Goal: Transaction & Acquisition: Purchase product/service

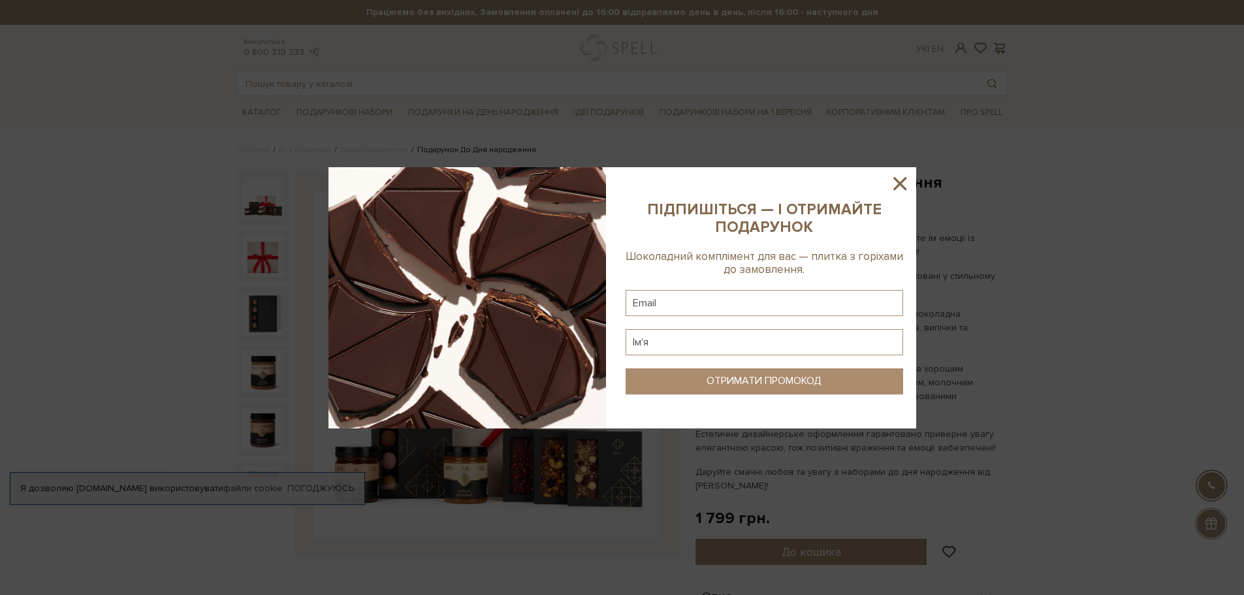
click at [896, 184] on icon at bounding box center [900, 183] width 22 height 22
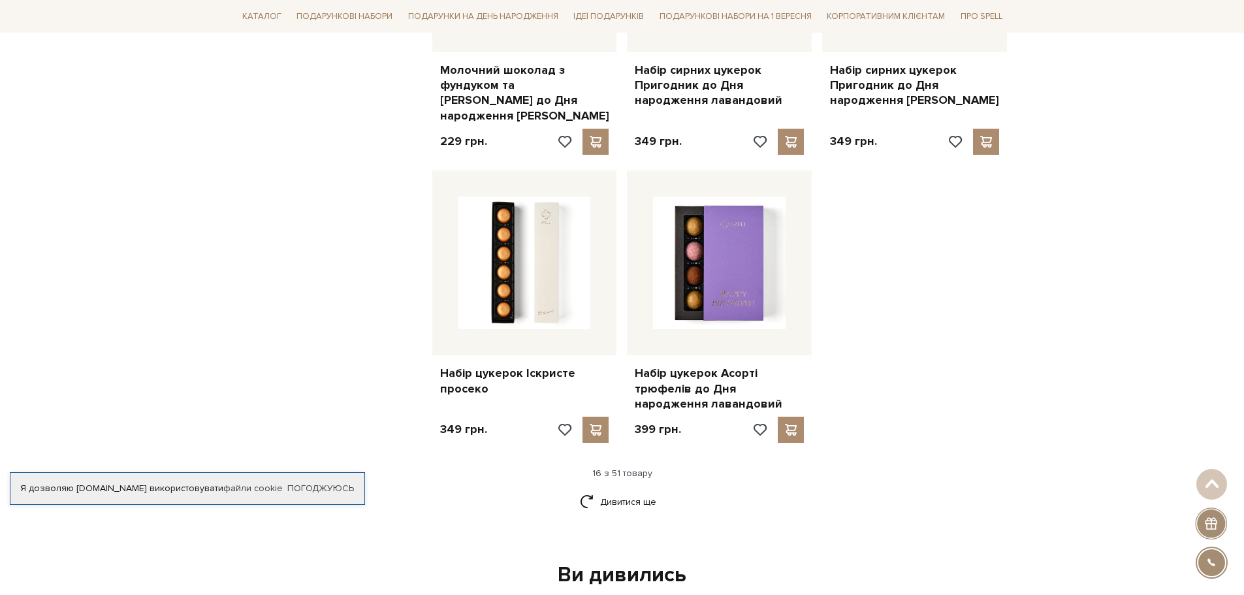
scroll to position [1828, 0]
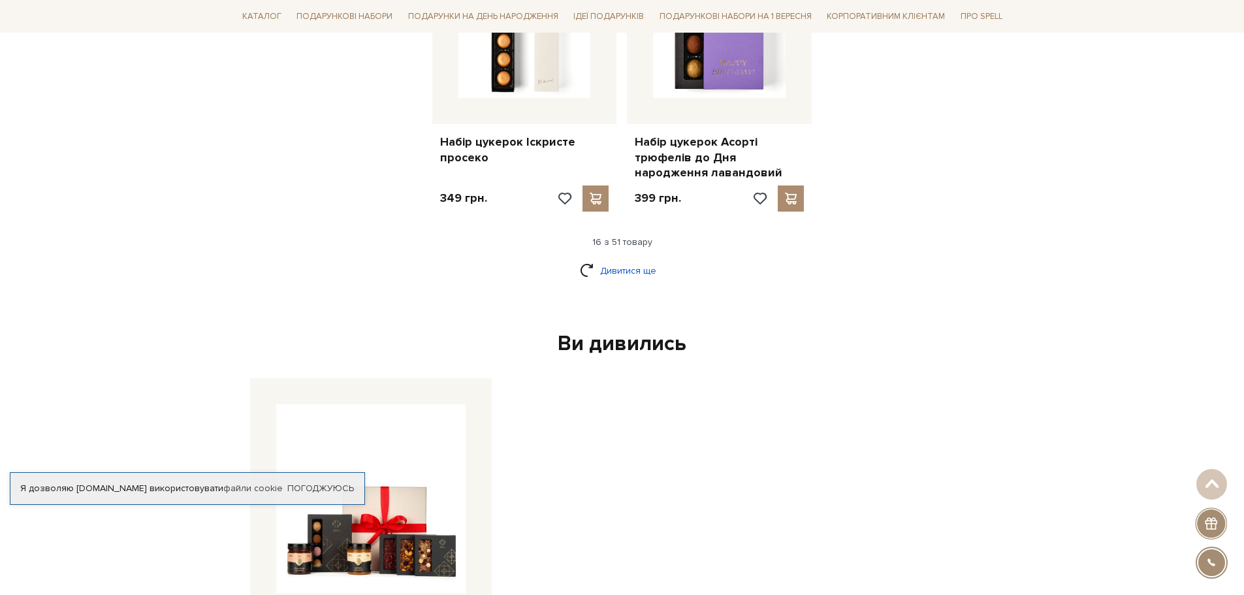
click at [612, 259] on link "Дивитися ще" at bounding box center [622, 270] width 85 height 23
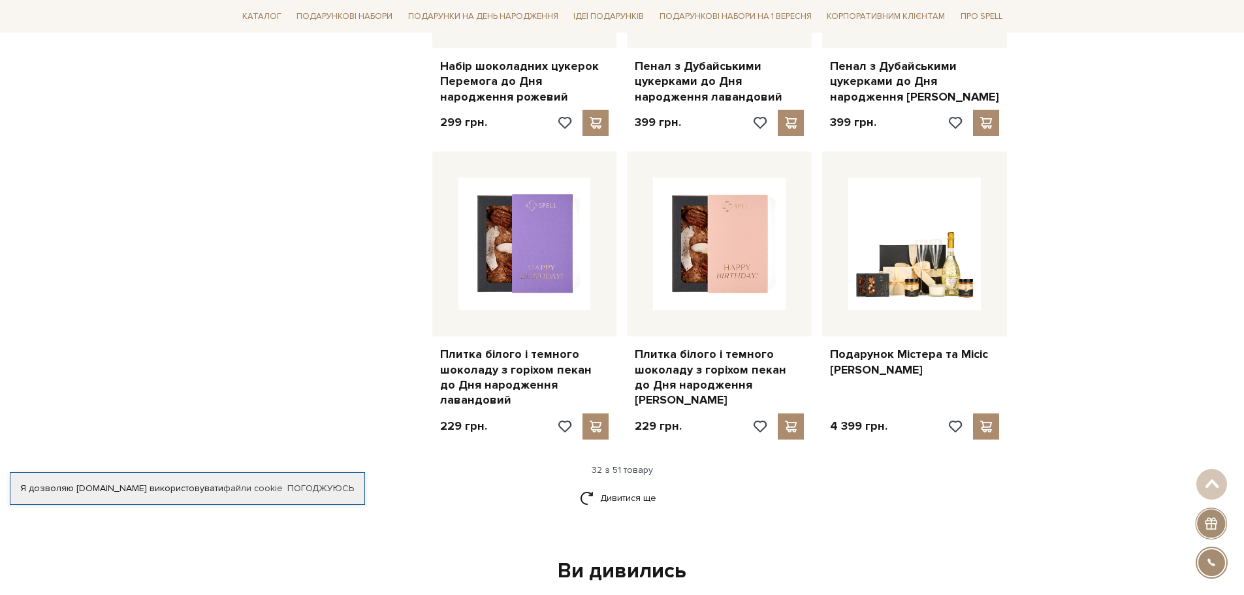
scroll to position [3199, 0]
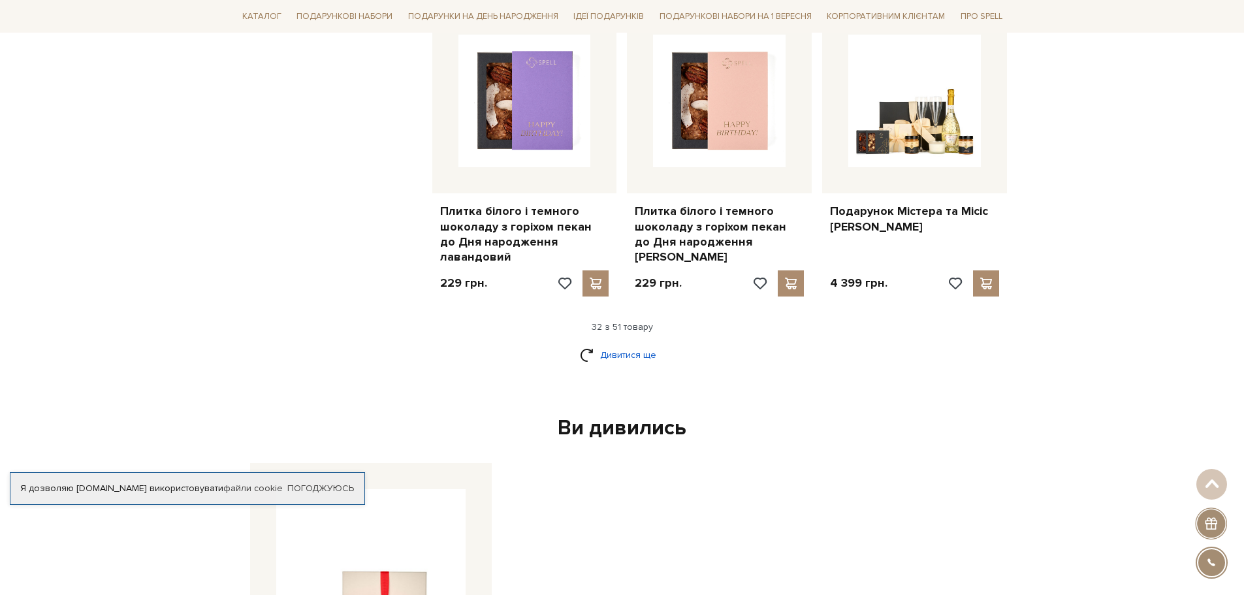
click at [619, 343] on link "Дивитися ще" at bounding box center [622, 354] width 85 height 23
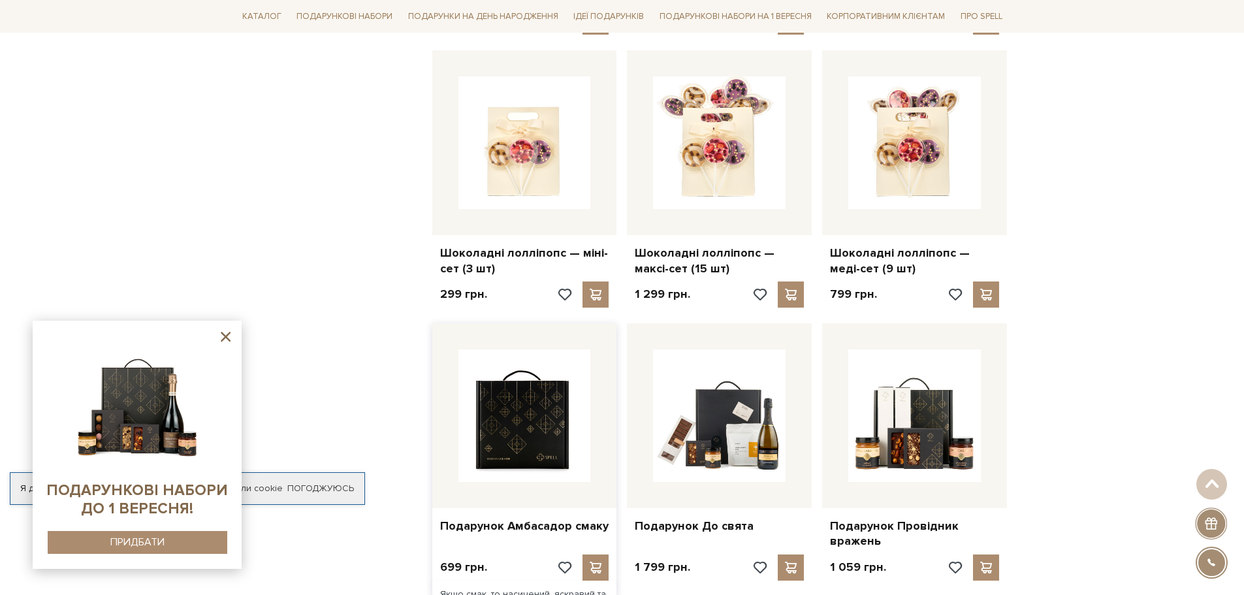
scroll to position [4048, 0]
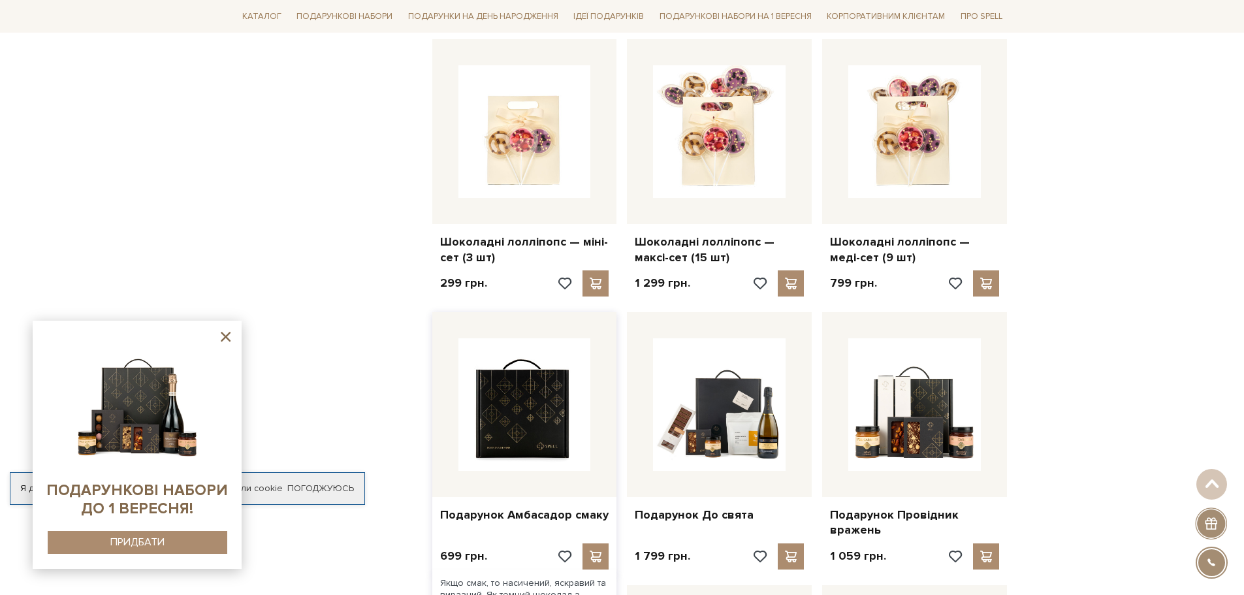
click at [539, 378] on img at bounding box center [524, 404] width 133 height 133
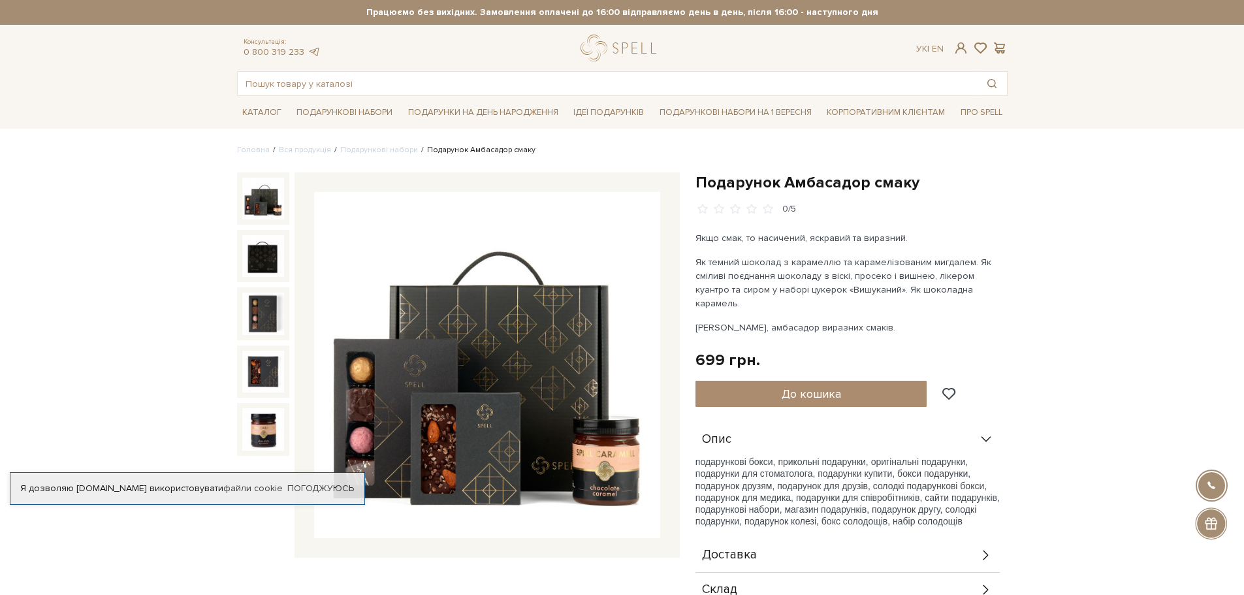
click at [620, 486] on img at bounding box center [487, 365] width 346 height 346
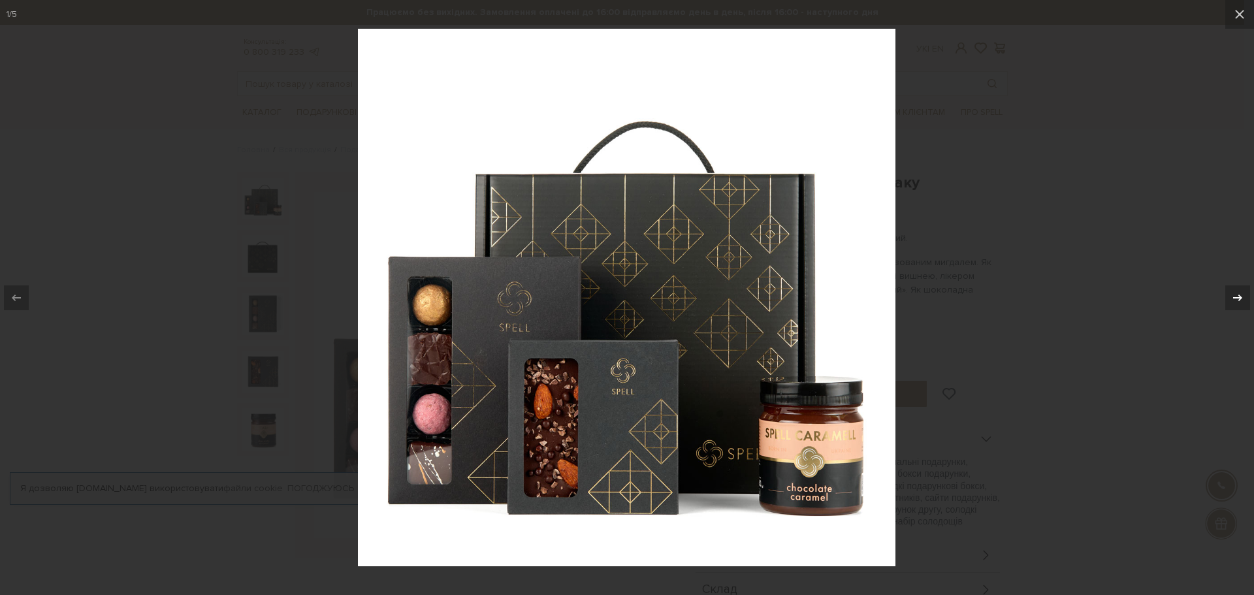
click at [1236, 295] on icon at bounding box center [1237, 298] width 16 height 16
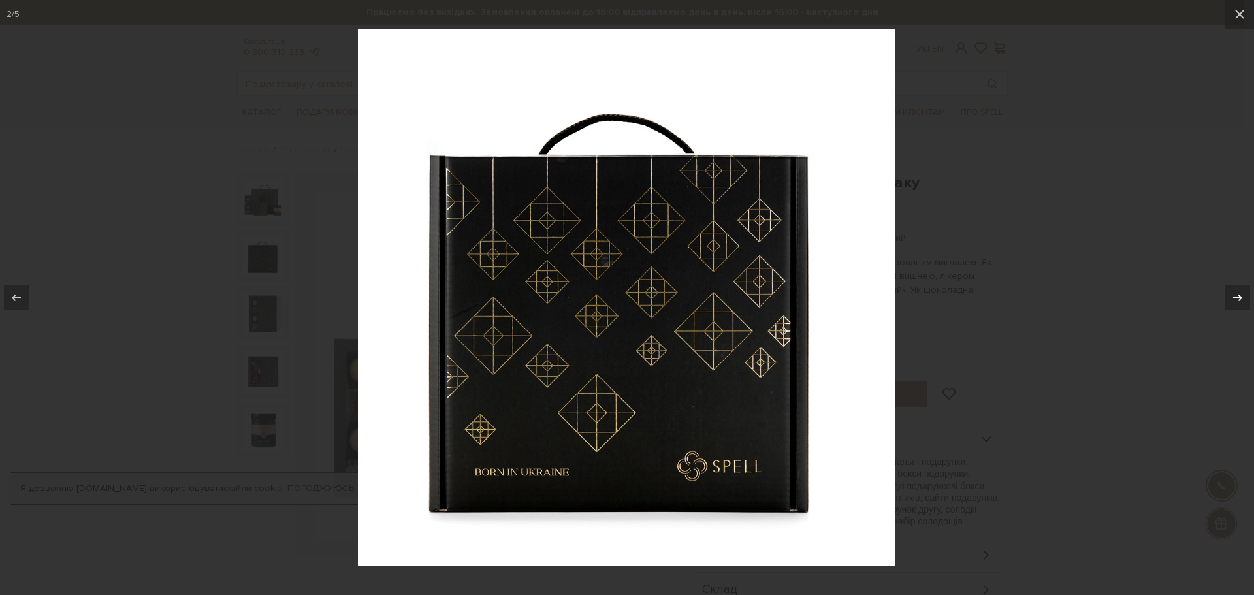
click at [1231, 294] on icon at bounding box center [1237, 298] width 16 height 16
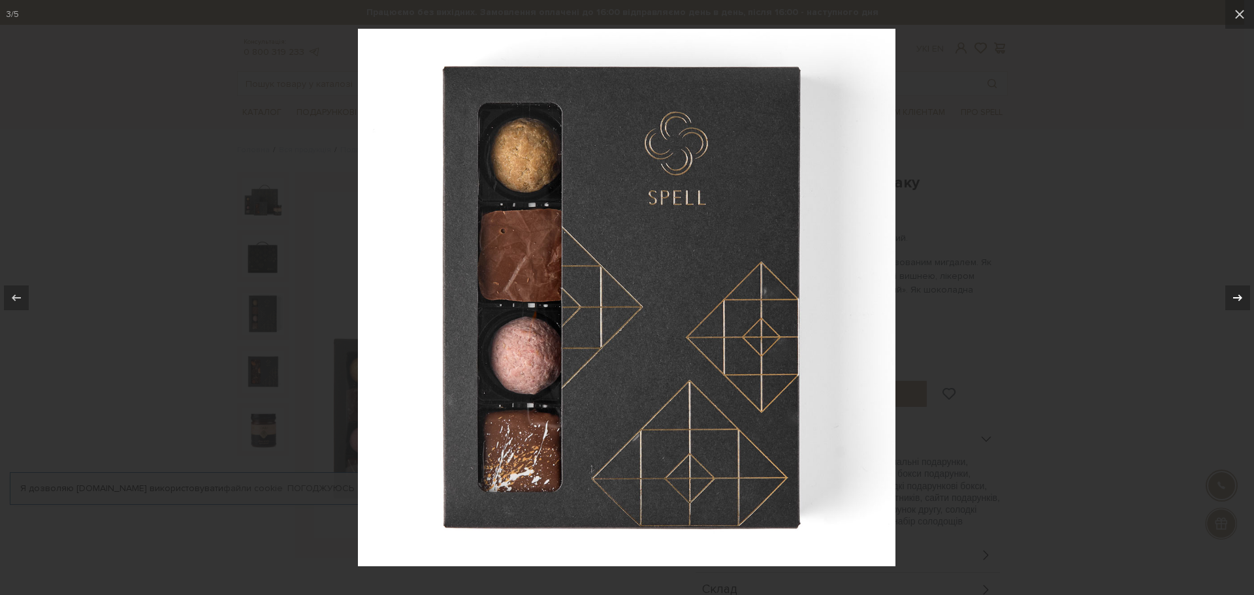
click at [1231, 294] on icon at bounding box center [1237, 298] width 16 height 16
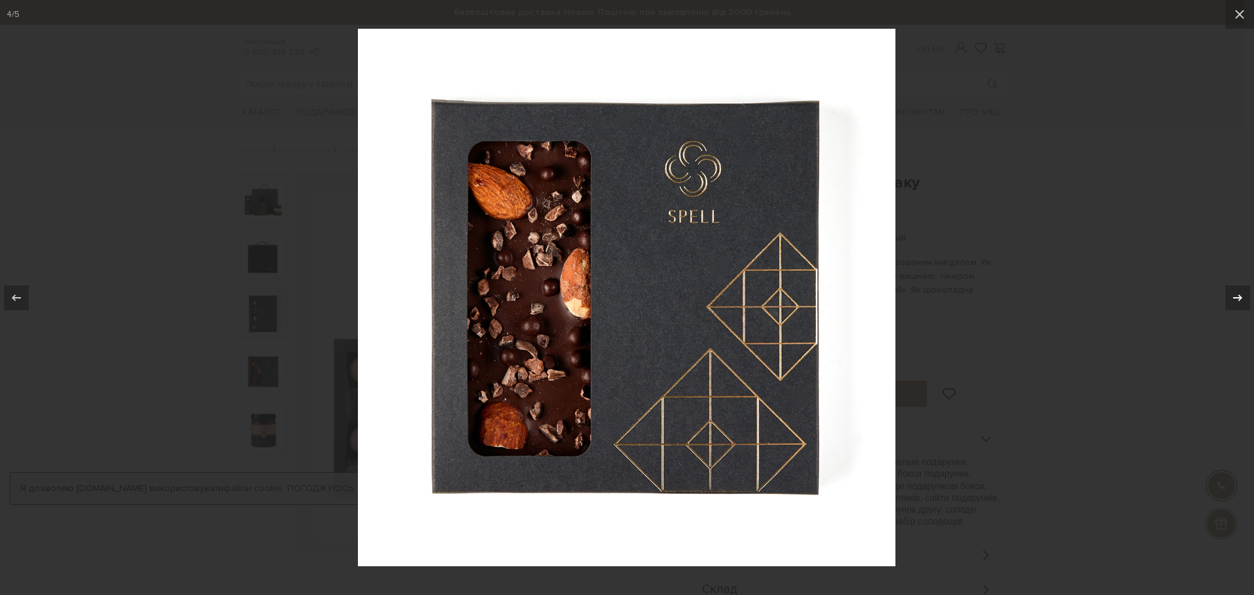
click at [1231, 294] on icon at bounding box center [1237, 298] width 16 height 16
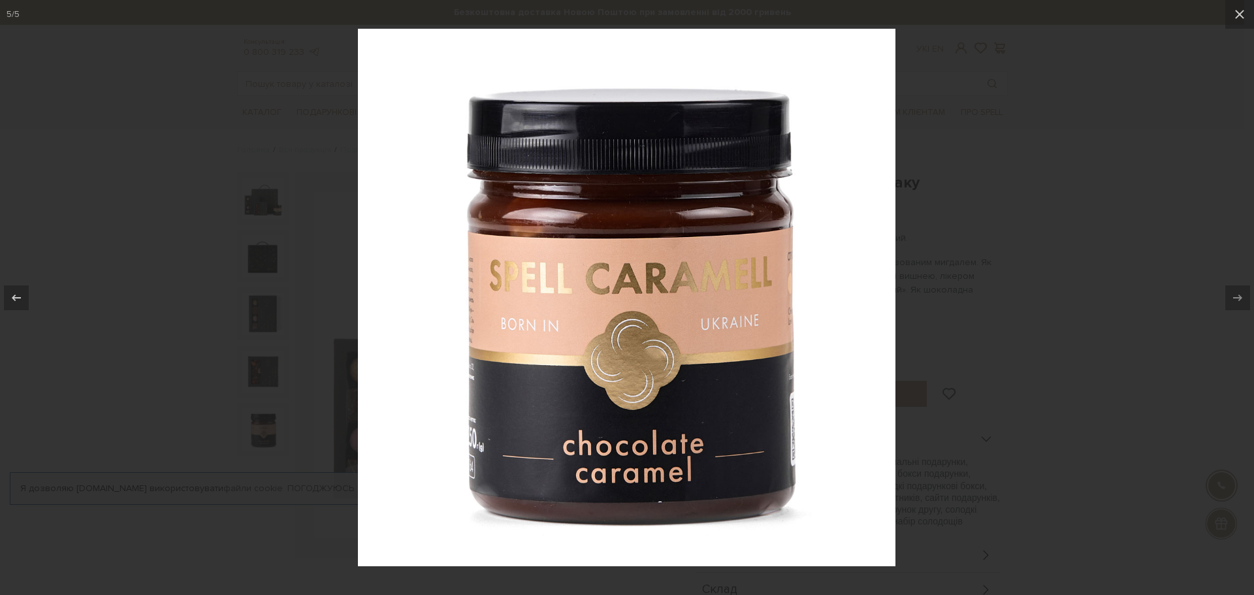
click at [1148, 192] on div at bounding box center [627, 297] width 1254 height 595
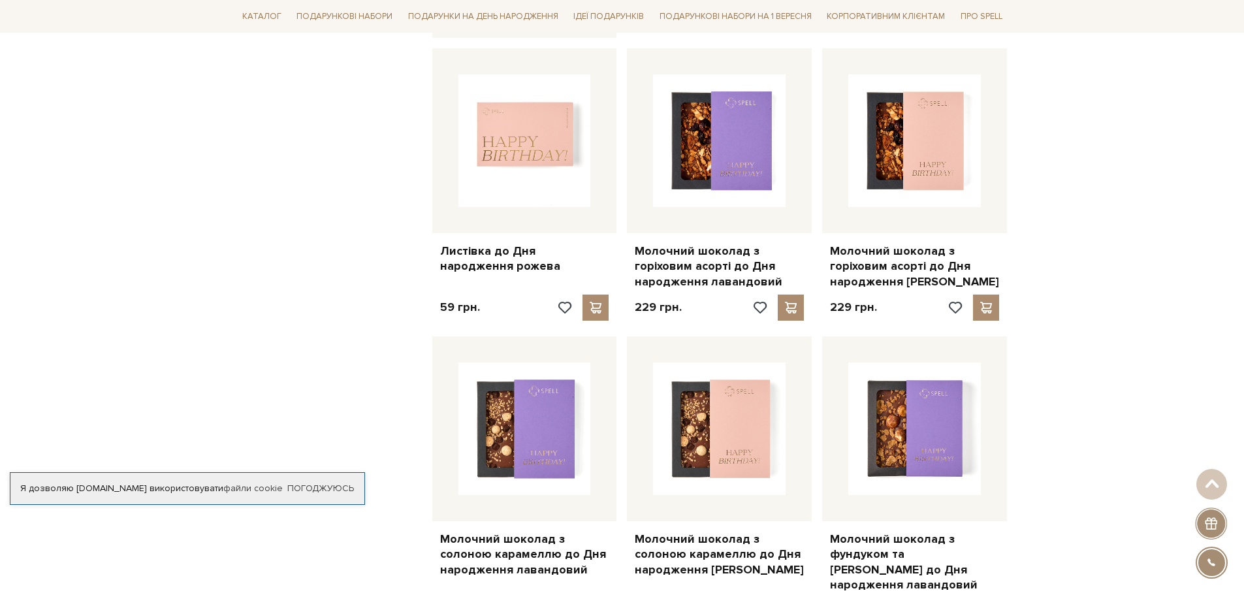
scroll to position [955, 0]
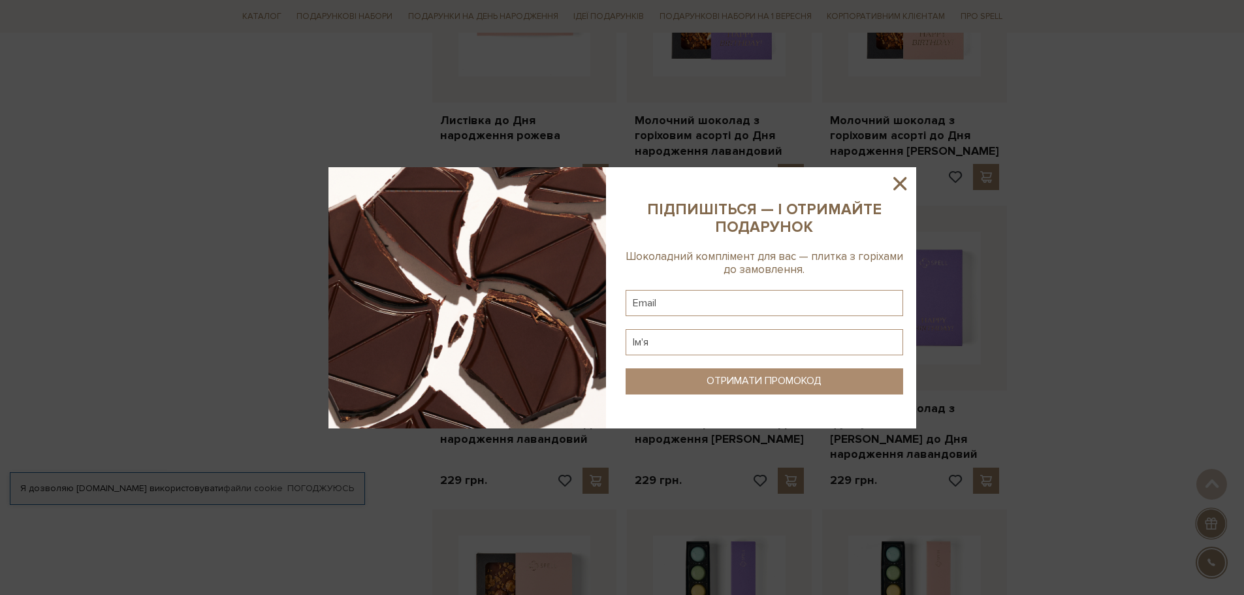
click at [893, 180] on icon at bounding box center [900, 183] width 22 height 22
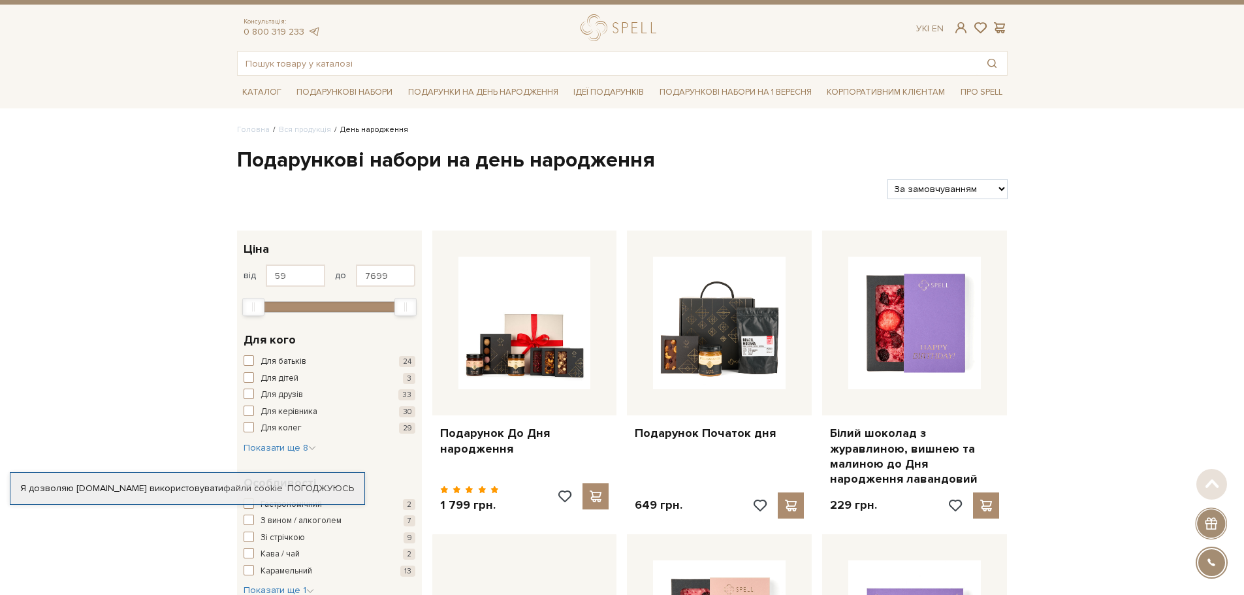
scroll to position [0, 0]
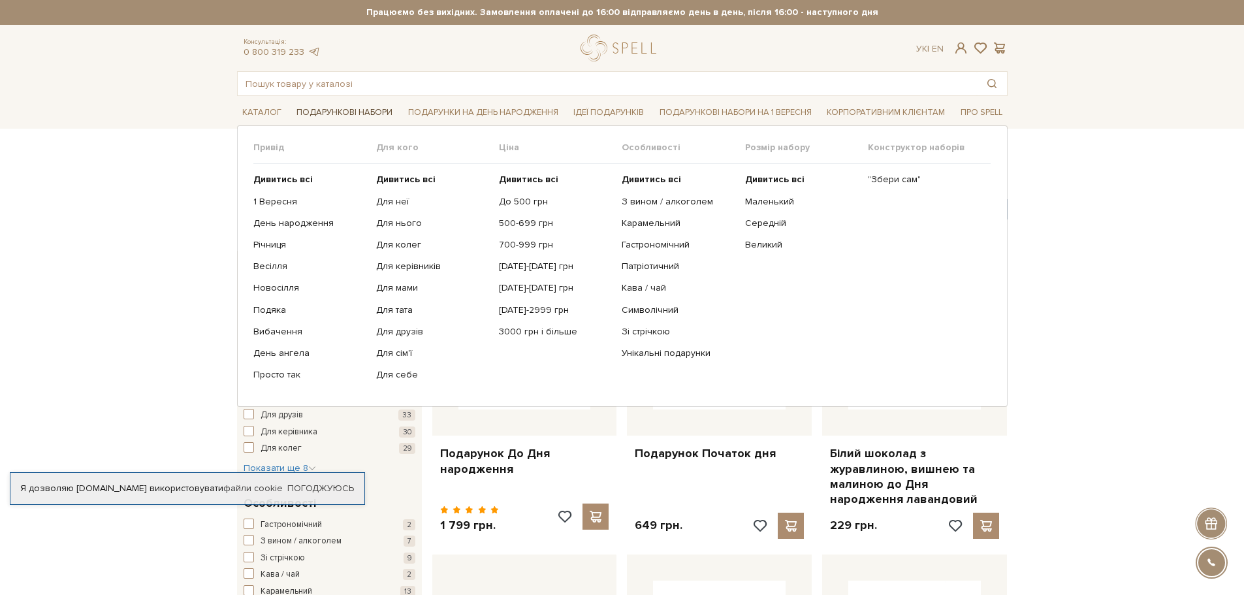
click at [359, 116] on link "Подарункові набори" at bounding box center [344, 113] width 106 height 20
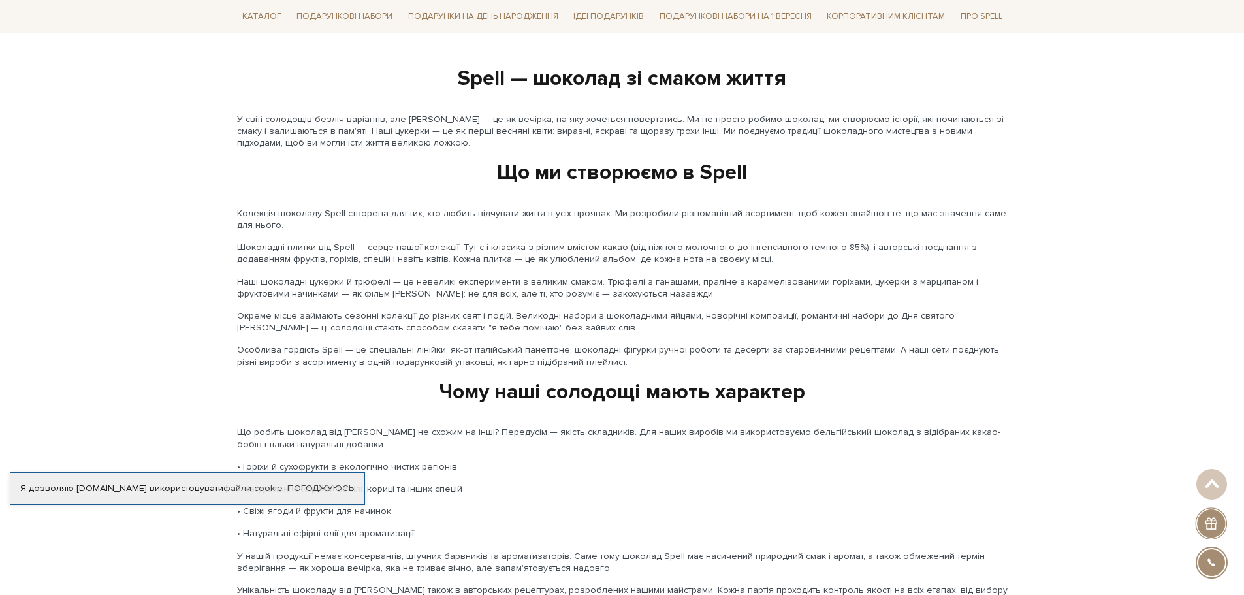
scroll to position [1698, 0]
